Goal: Transaction & Acquisition: Purchase product/service

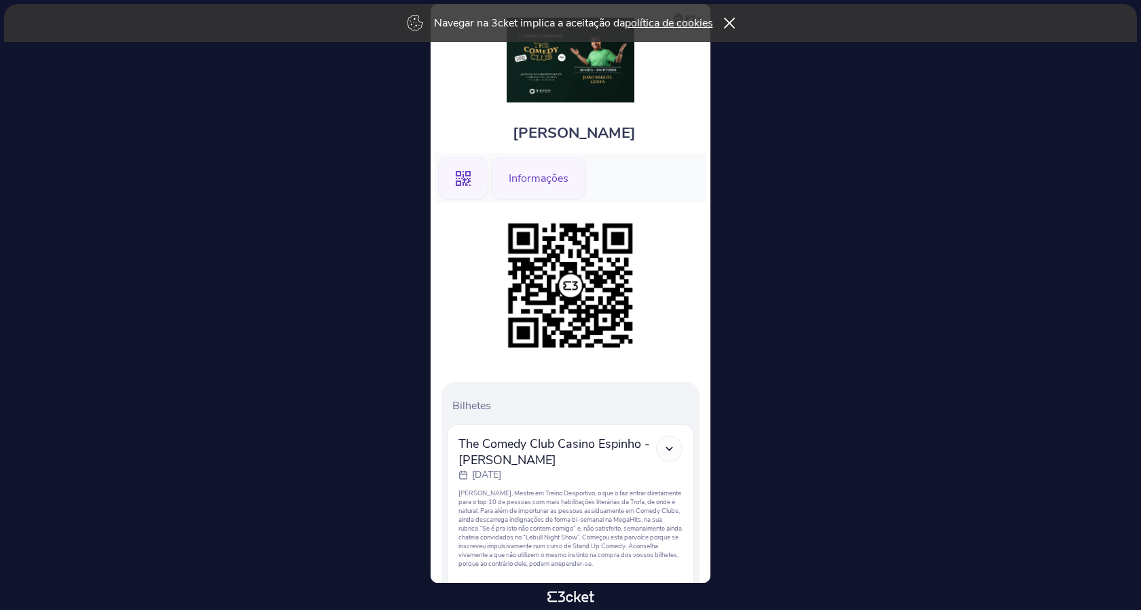
click at [562, 172] on div "Informações" at bounding box center [538, 178] width 95 height 43
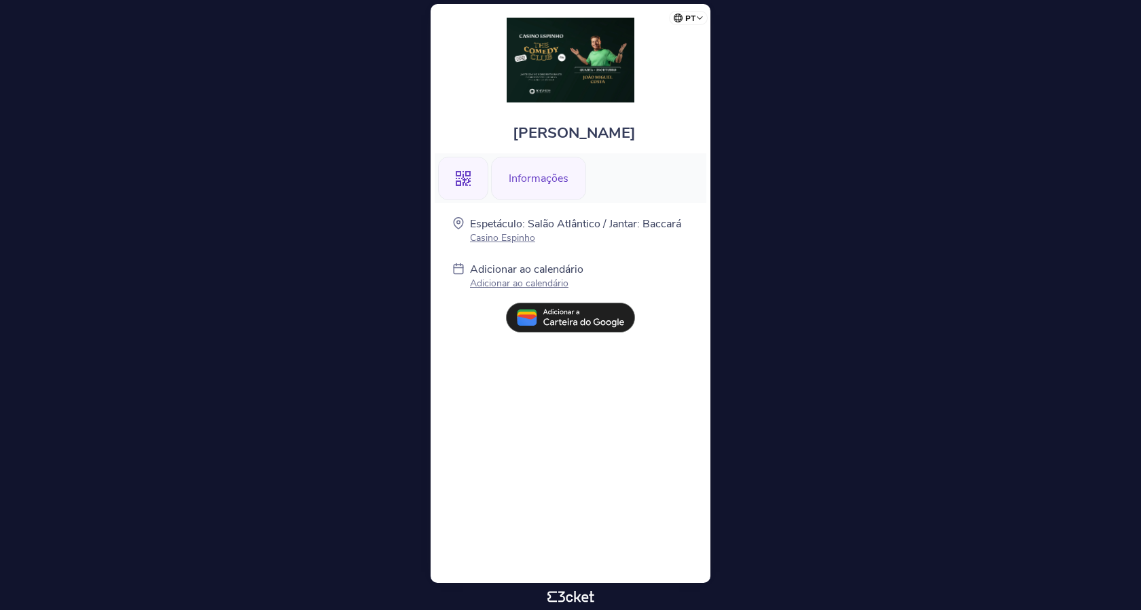
click at [465, 171] on icon ".st0{fill-rule:evenodd;clip-rule:evenodd;}" at bounding box center [463, 178] width 15 height 15
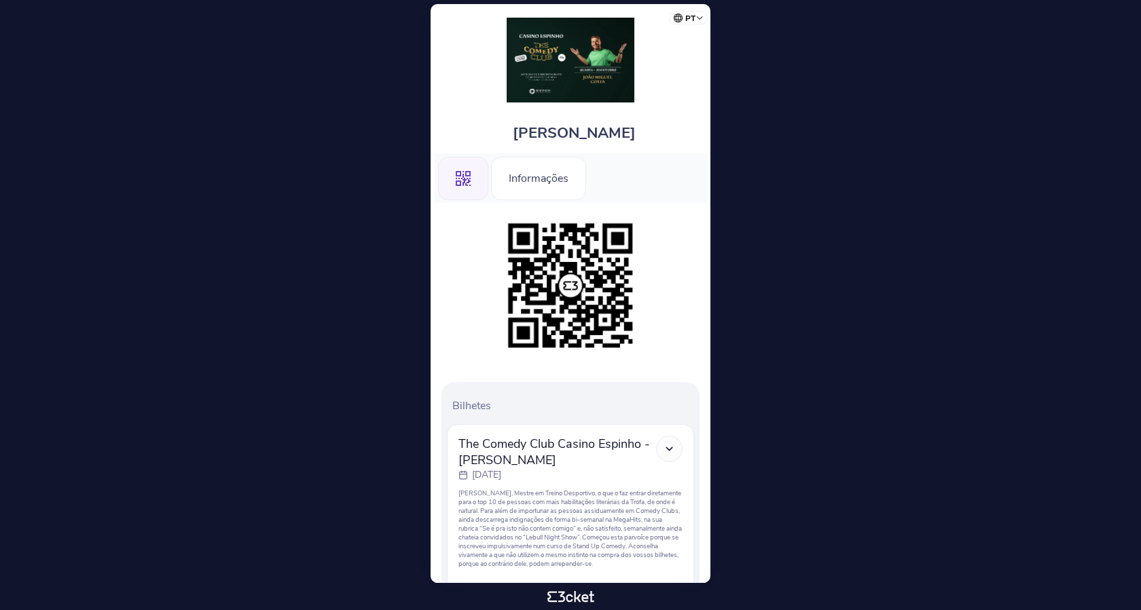
scroll to position [123, 0]
